Goal: Information Seeking & Learning: Learn about a topic

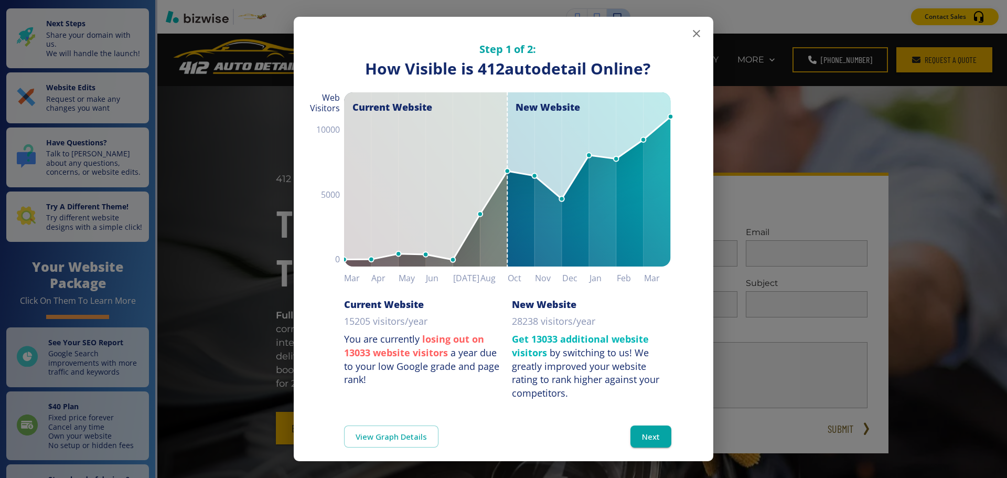
click at [690, 35] on icon "button" at bounding box center [696, 33] width 13 height 13
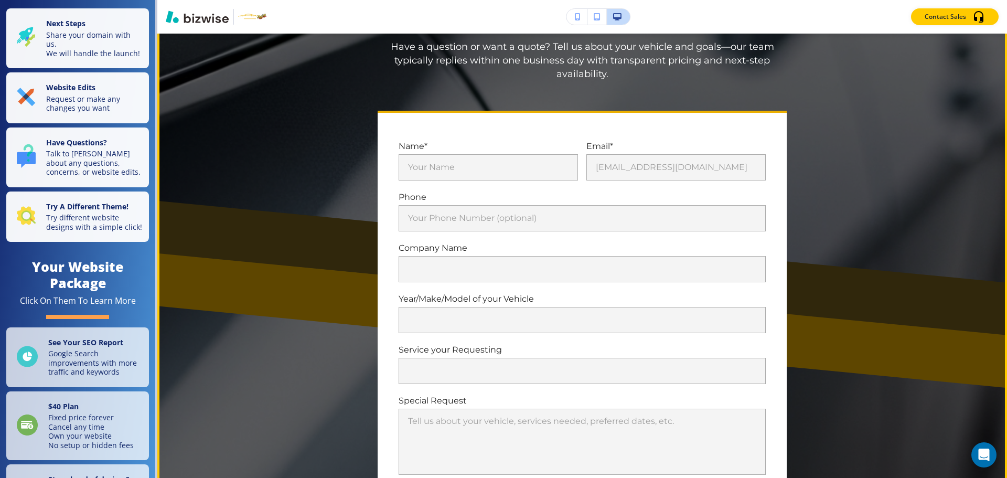
scroll to position [5611, 0]
